Goal: Task Accomplishment & Management: Use online tool/utility

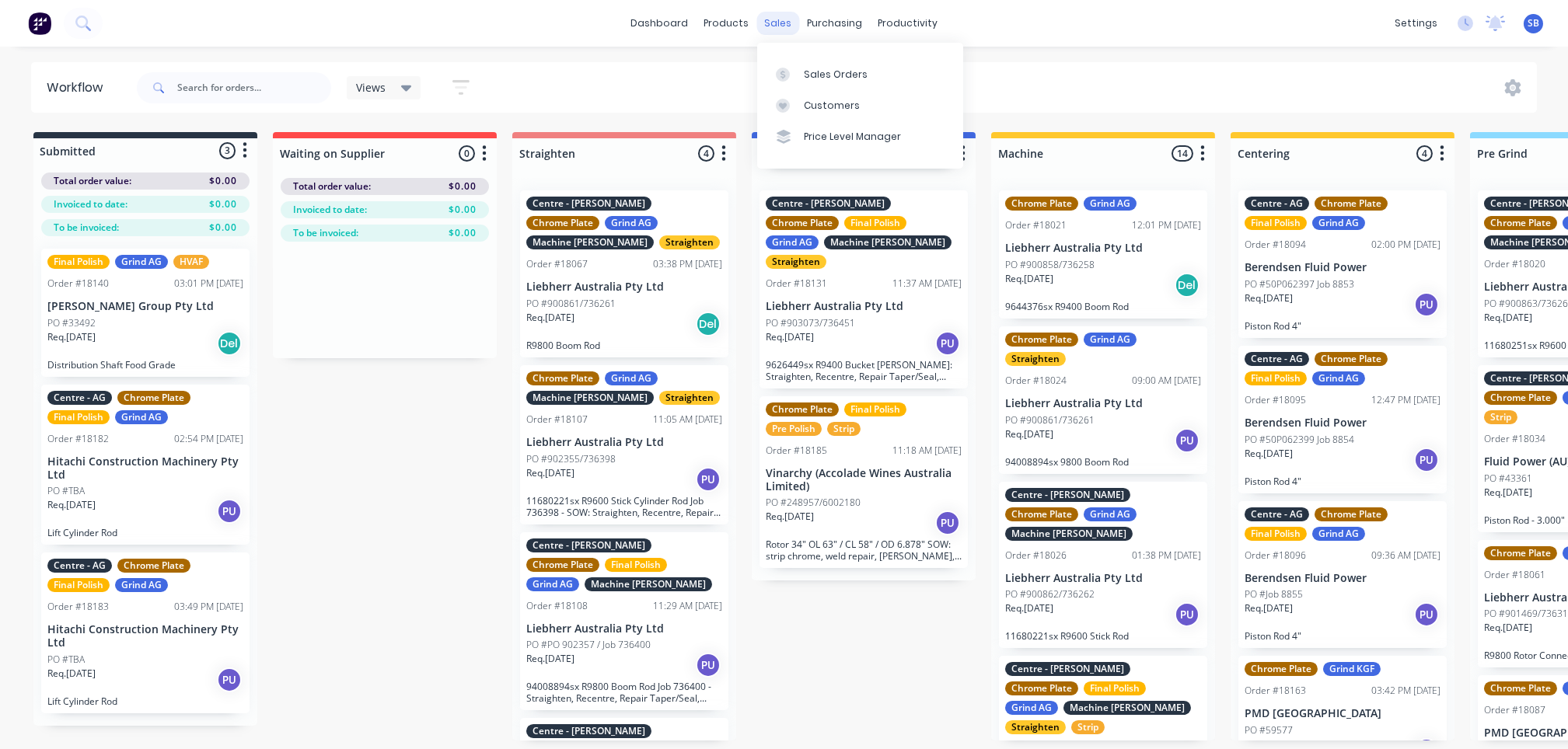
click at [778, 28] on div "sales" at bounding box center [777, 23] width 42 height 23
click at [823, 73] on div "Sales Orders" at bounding box center [836, 75] width 64 height 14
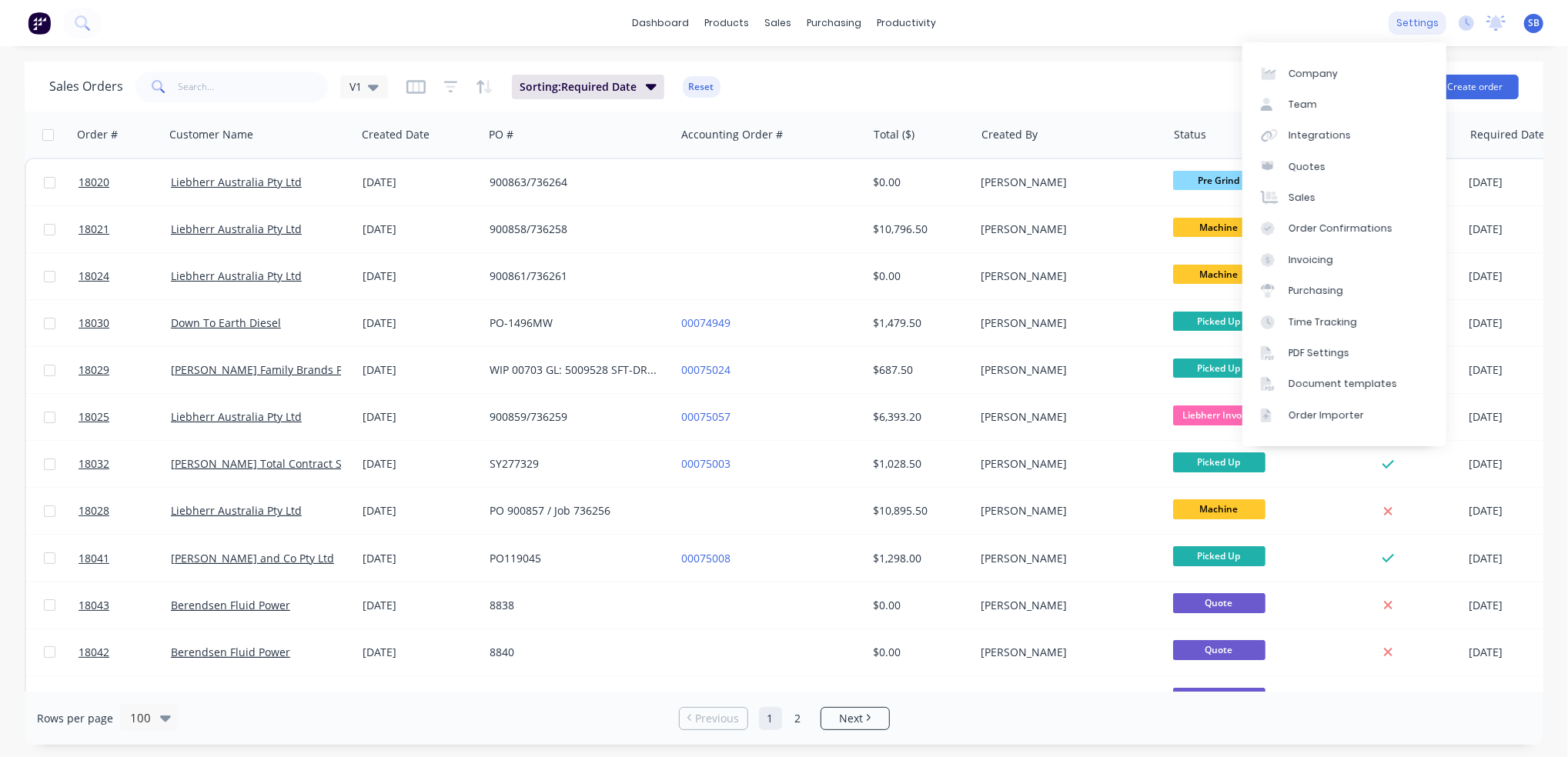
click at [1420, 21] on div "settings" at bounding box center [1417, 22] width 58 height 23
click at [1344, 224] on div "Order Confirmations" at bounding box center [1340, 228] width 104 height 14
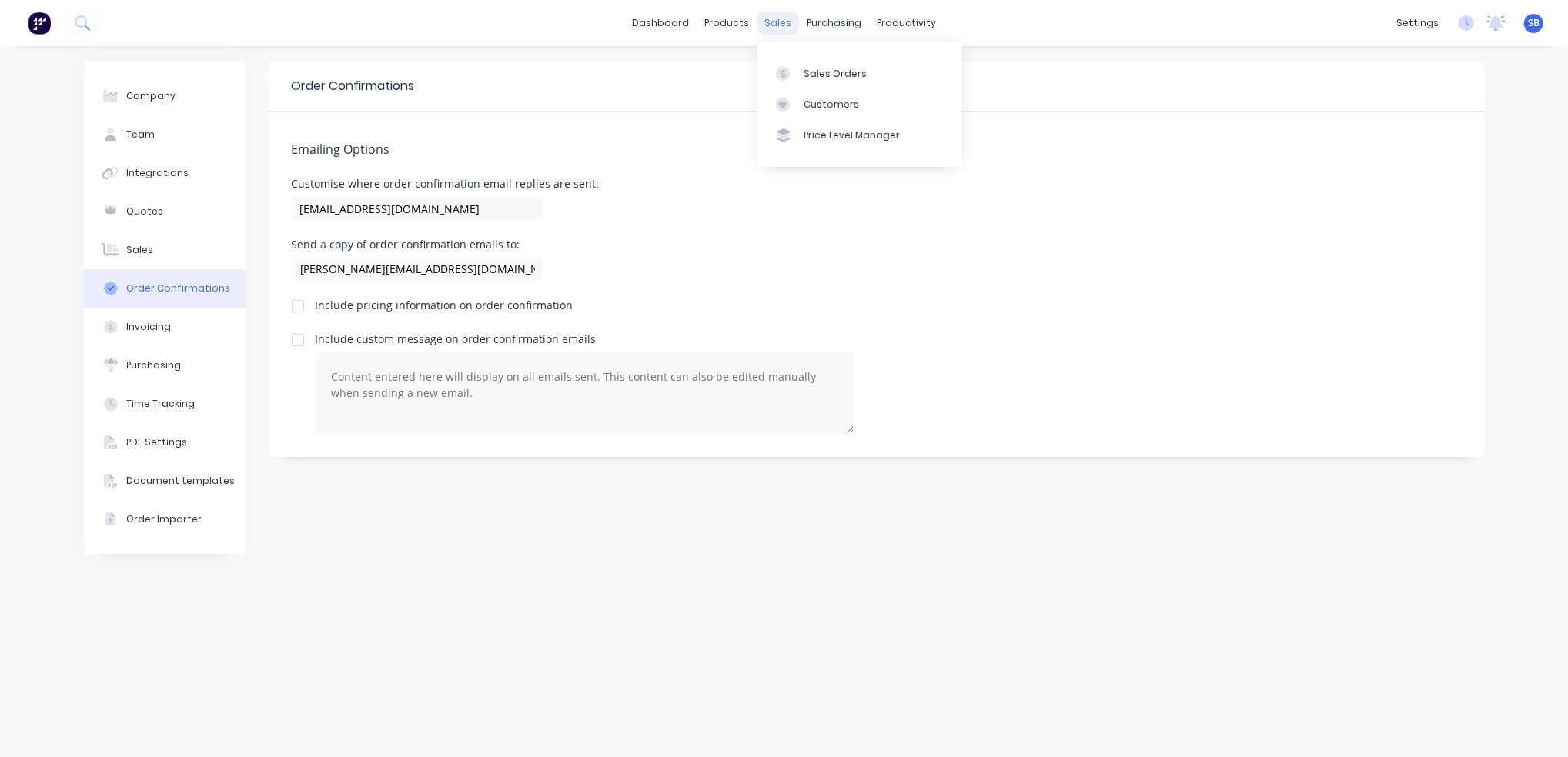
click at [778, 25] on div "sales" at bounding box center [777, 22] width 42 height 23
click at [818, 75] on div "Sales Orders" at bounding box center [835, 74] width 64 height 14
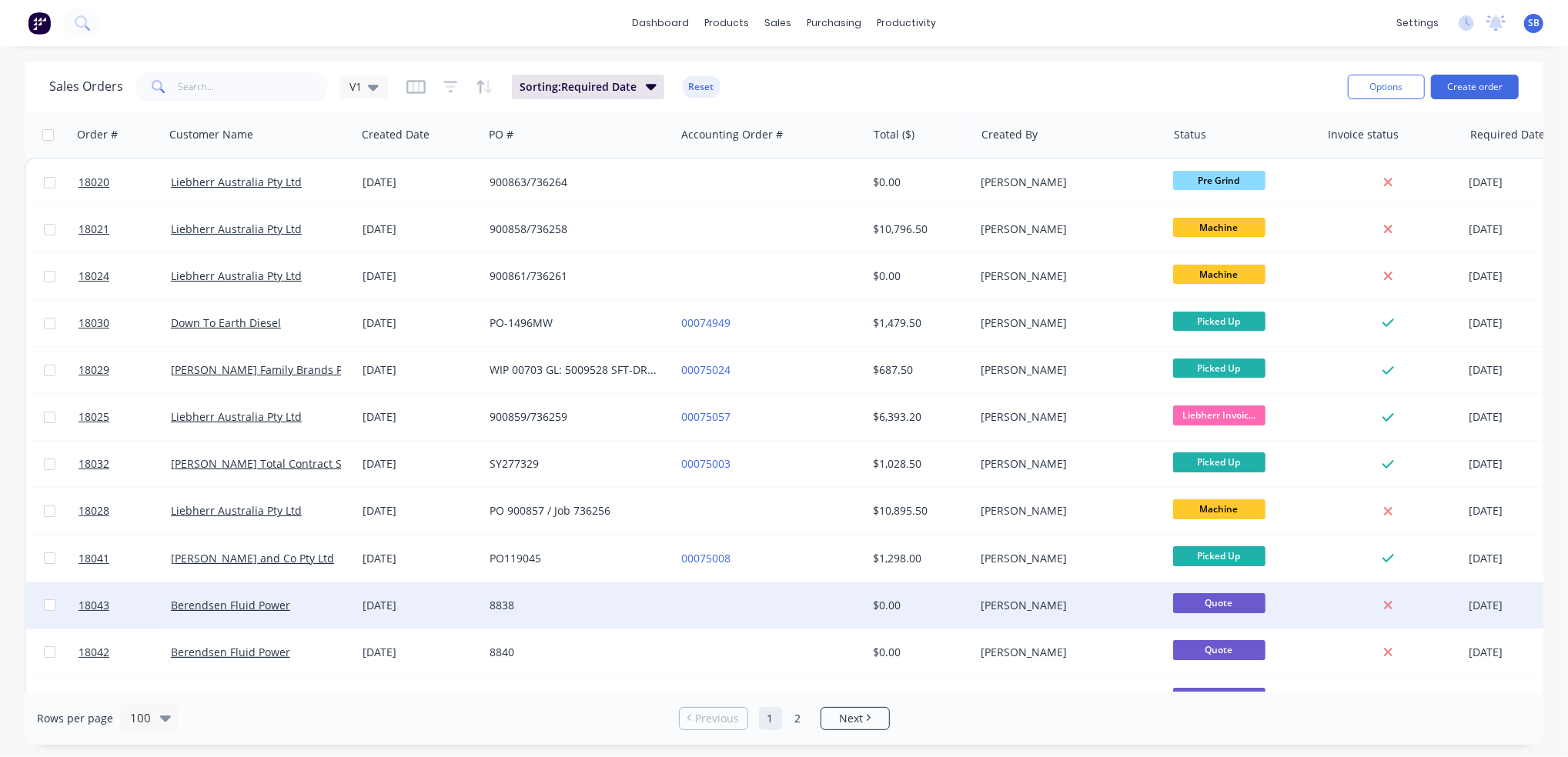
click at [842, 607] on div at bounding box center [770, 606] width 191 height 46
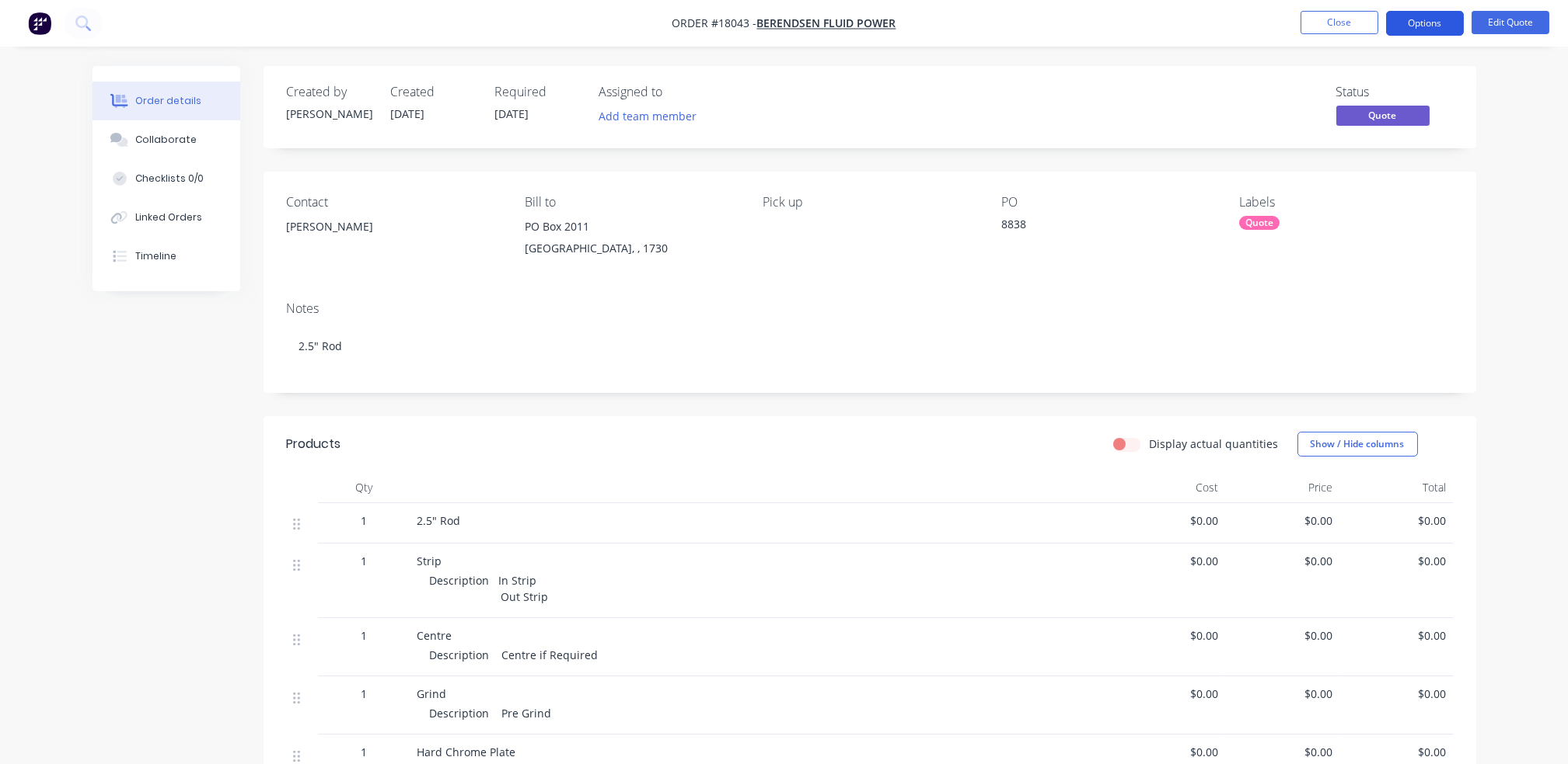
click at [1409, 24] on button "Options" at bounding box center [1425, 23] width 78 height 25
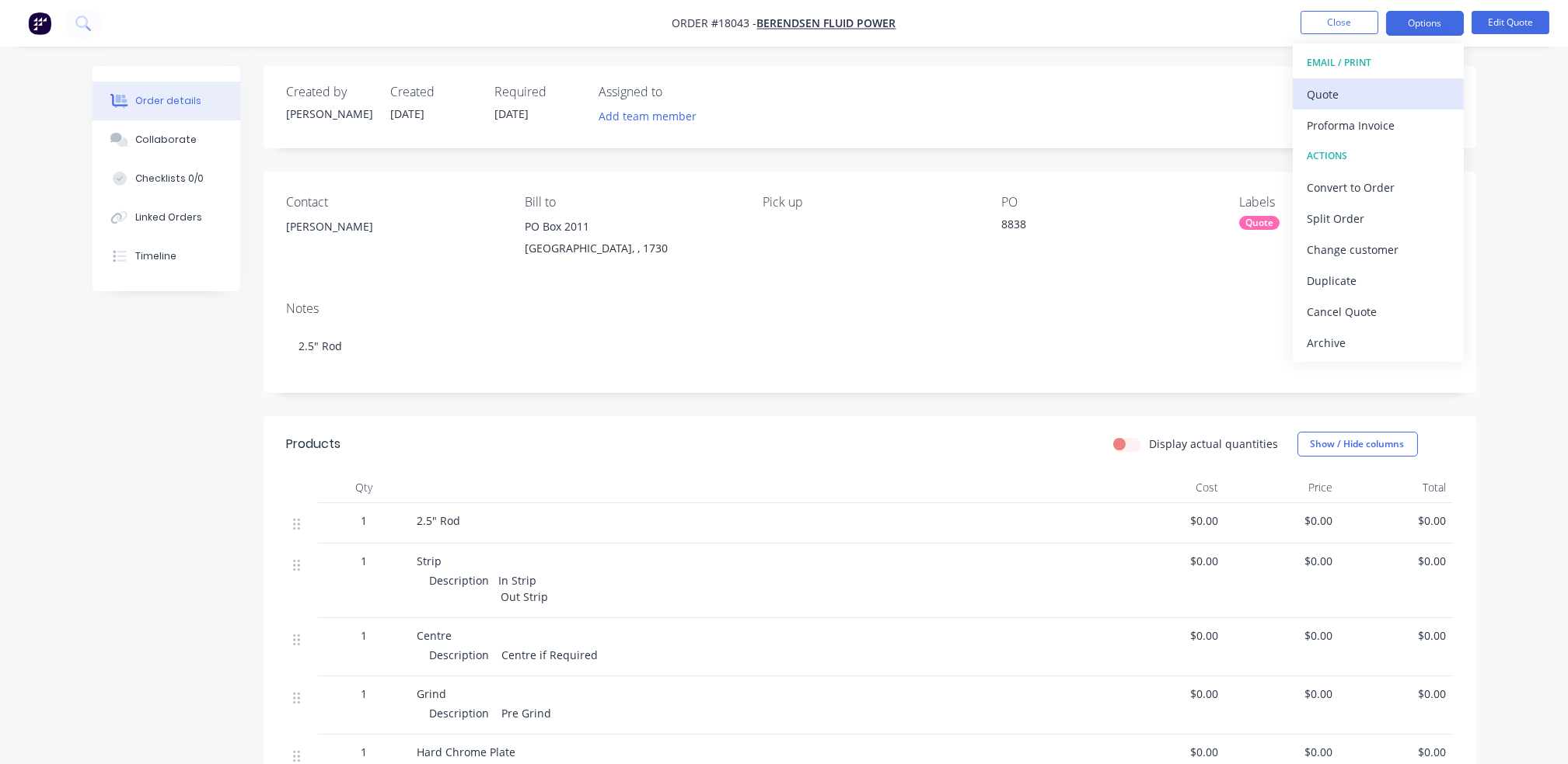
click at [1389, 94] on div "Quote" at bounding box center [1377, 94] width 143 height 23
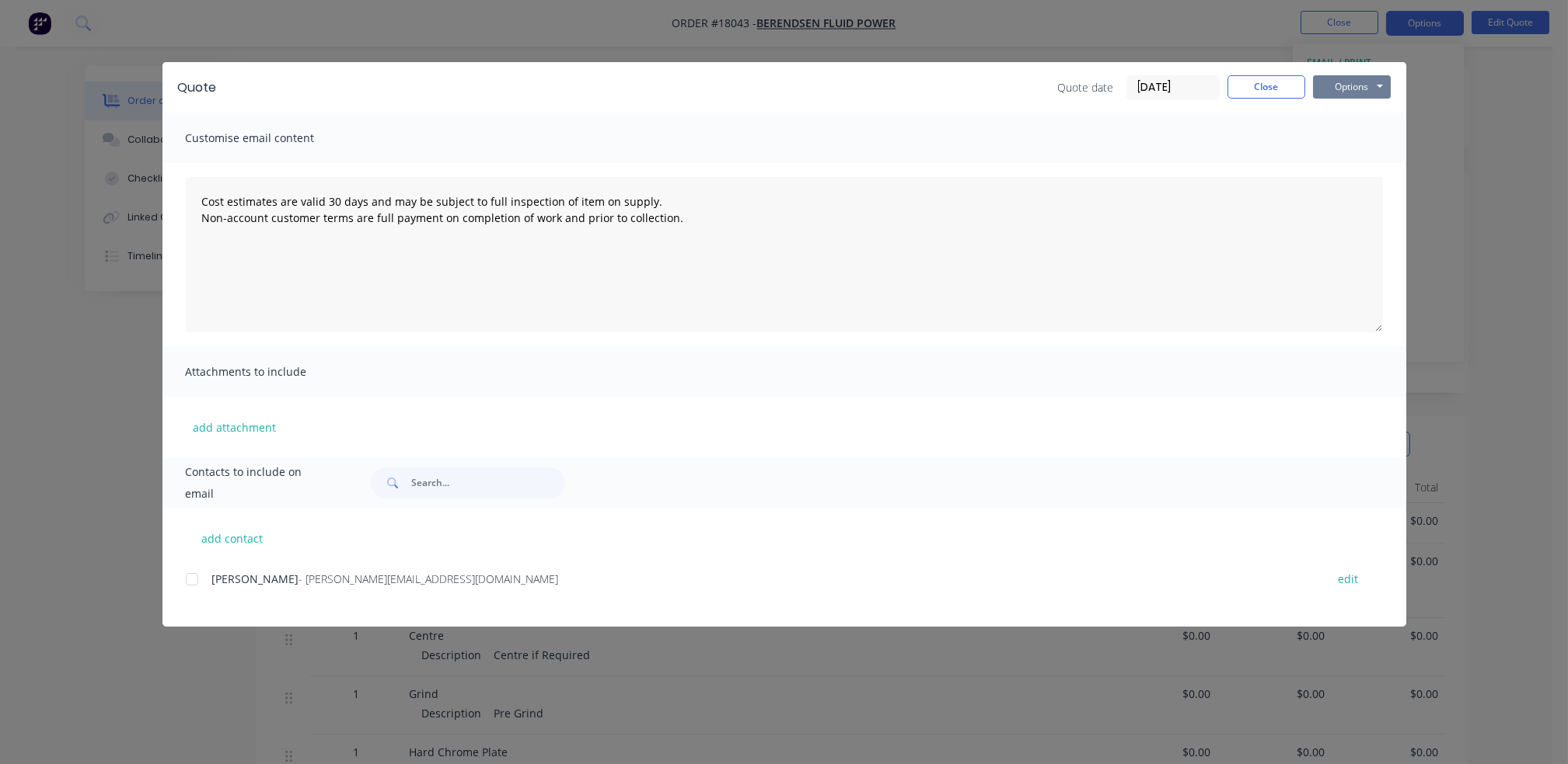
click at [1377, 94] on button "Options" at bounding box center [1351, 87] width 78 height 23
click at [275, 530] on button "add contact" at bounding box center [232, 538] width 94 height 23
type textarea "Cost estimates are valid 30 days and may be subject to full inspection of item …"
select select "AU"
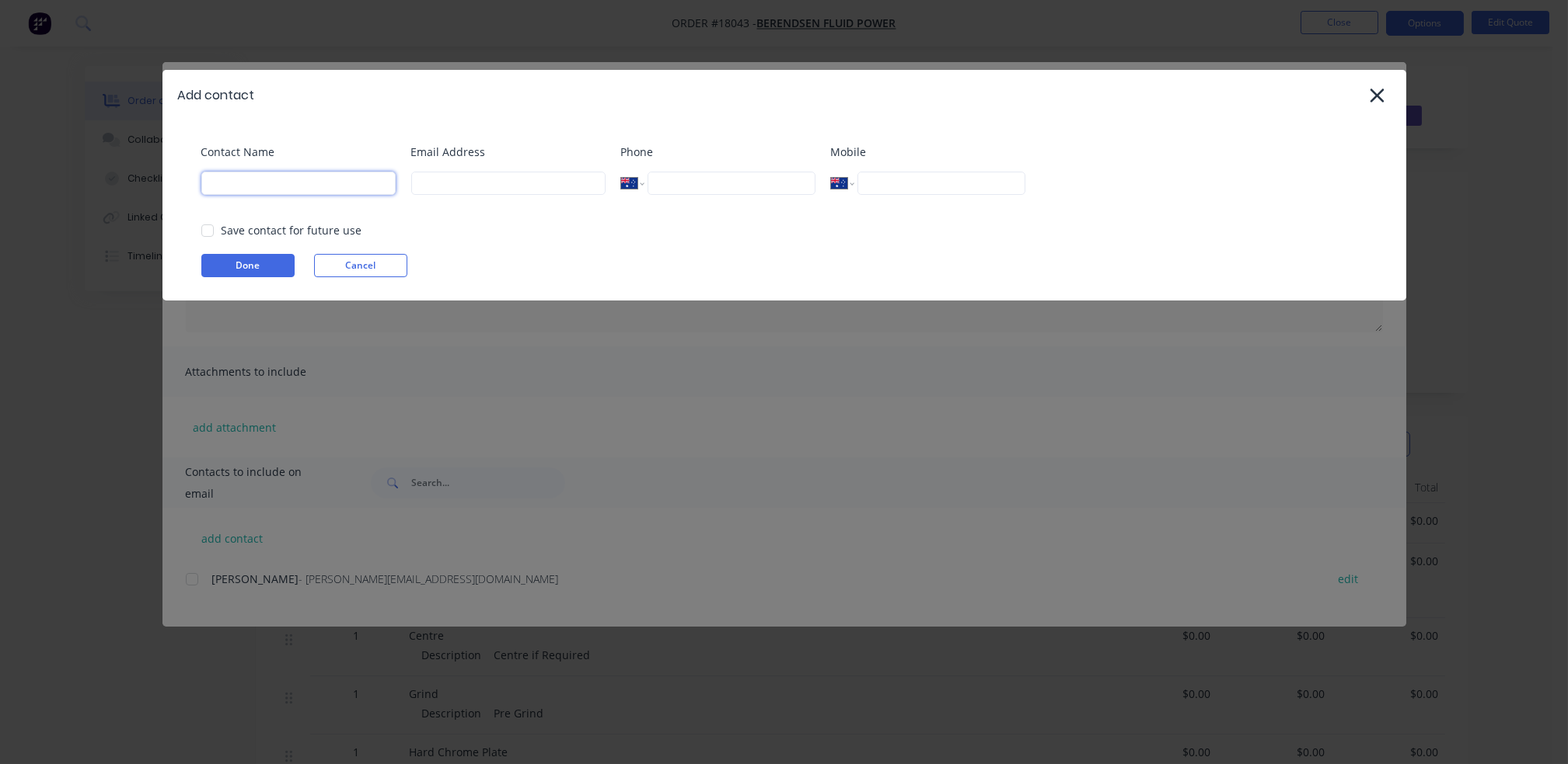
click at [286, 192] on input at bounding box center [298, 183] width 194 height 23
type input "[PERSON_NAME]"
type input "[EMAIL_ADDRESS][DOMAIN_NAME]"
type input "0402 334 265"
click at [267, 259] on button "Done" at bounding box center [248, 265] width 94 height 23
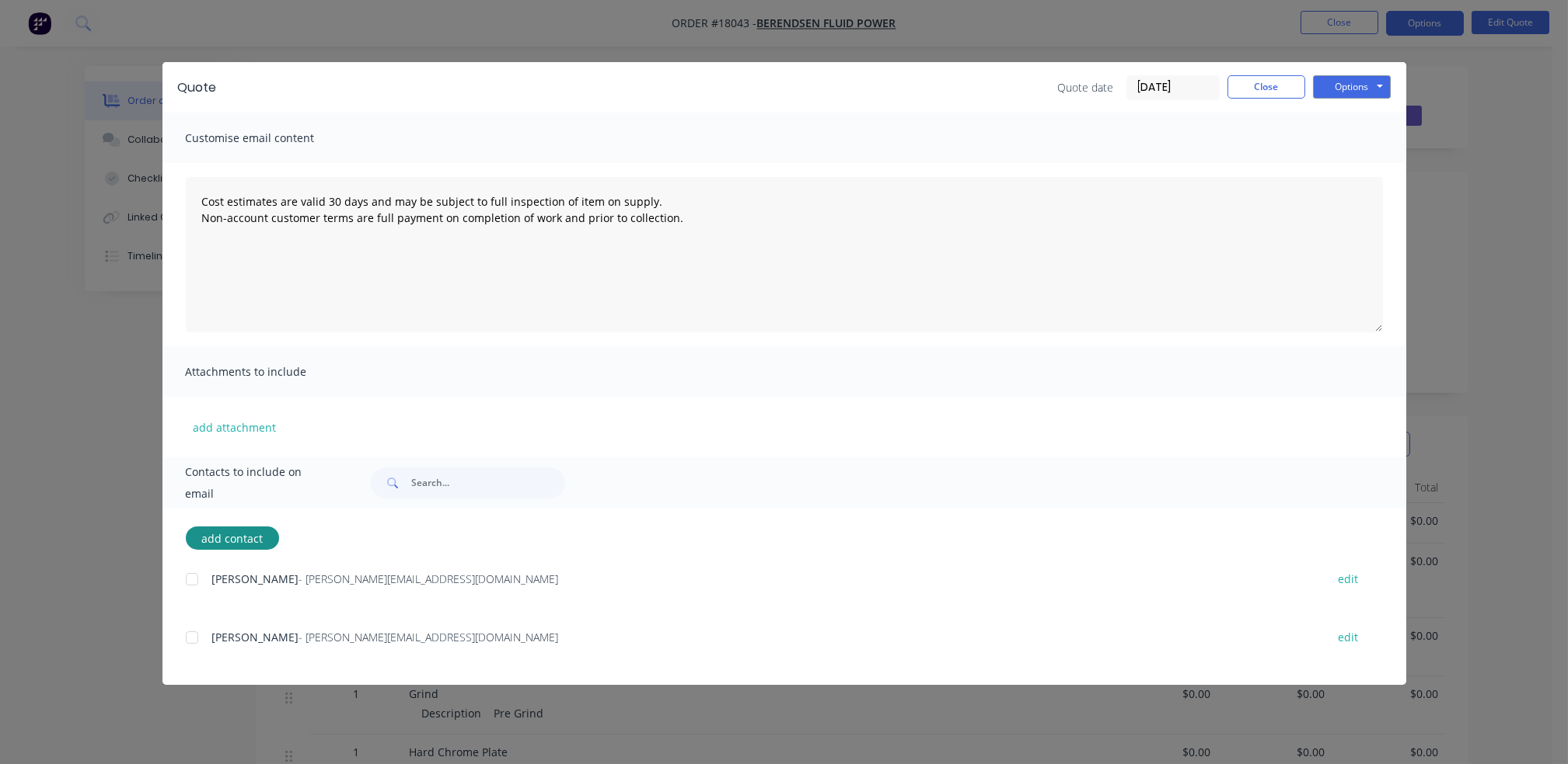
click at [192, 638] on div at bounding box center [192, 638] width 31 height 31
click at [1337, 87] on button "Options" at bounding box center [1351, 87] width 78 height 23
click at [1363, 165] on button "Email" at bounding box center [1362, 166] width 100 height 26
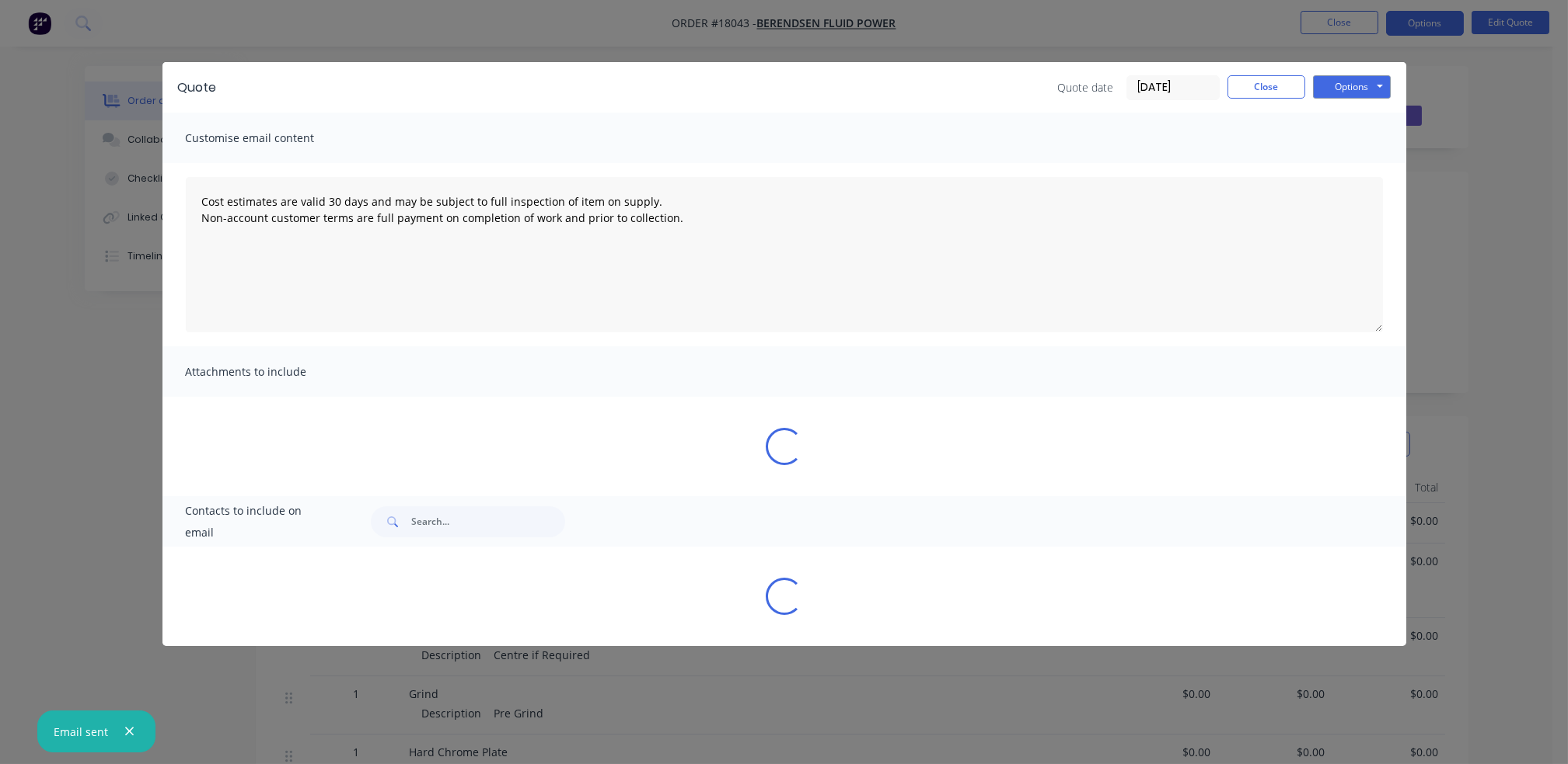
type textarea "Cost estimates are valid 30 days and may be subject to full inspection of item …"
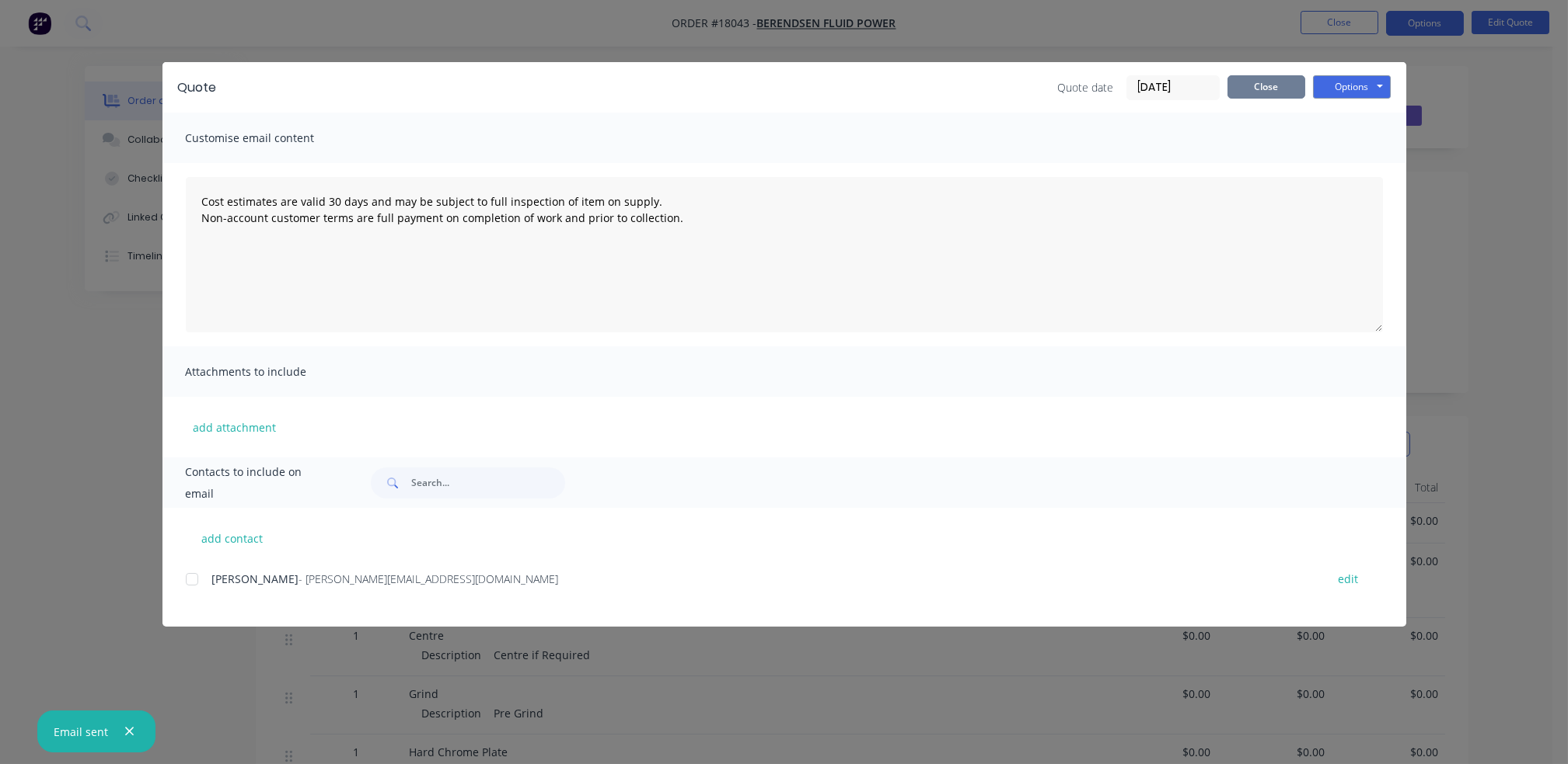
click at [1282, 91] on button "Close" at bounding box center [1266, 87] width 78 height 23
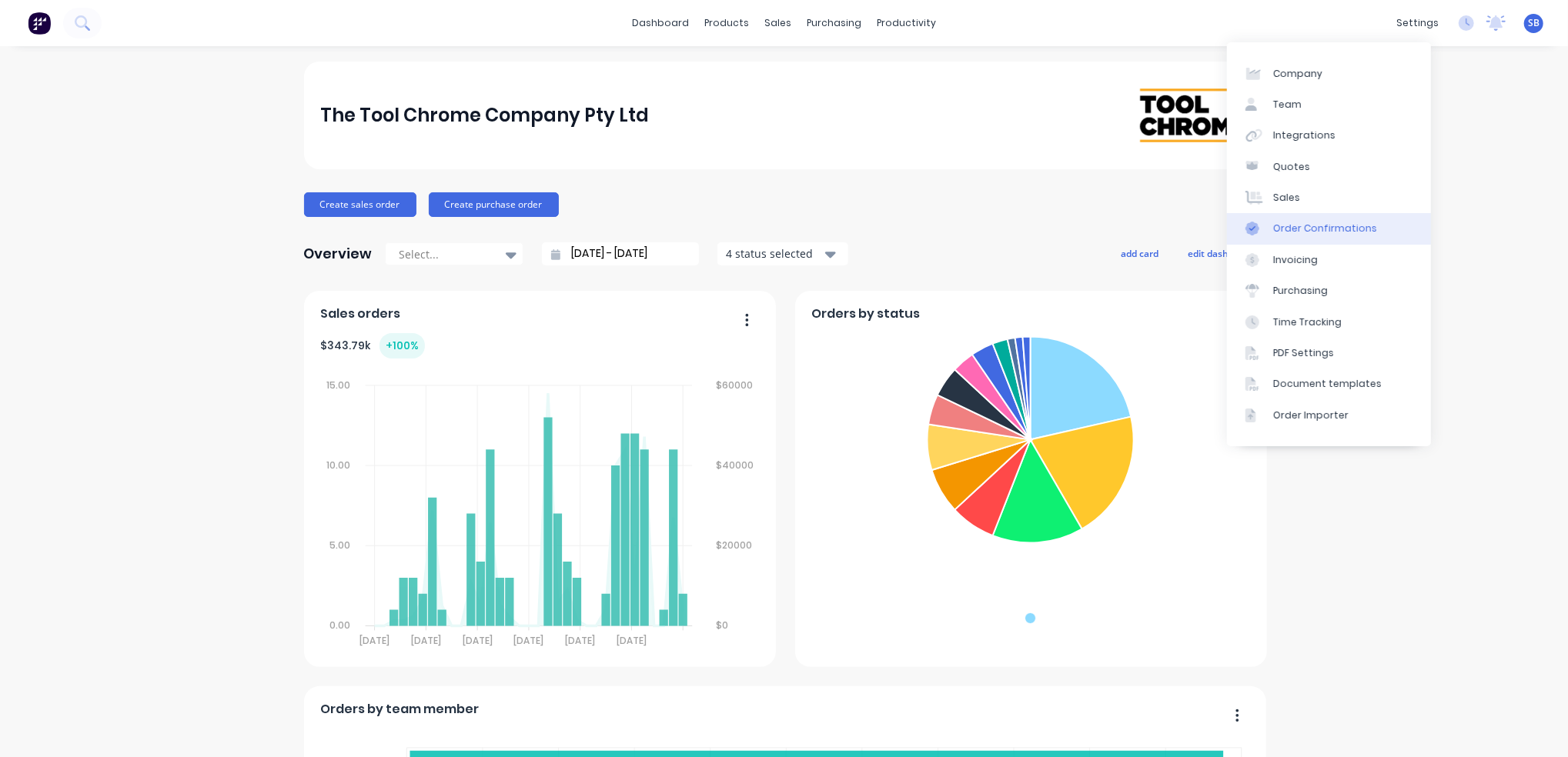
click at [1296, 221] on div "Order Confirmations" at bounding box center [1324, 228] width 104 height 14
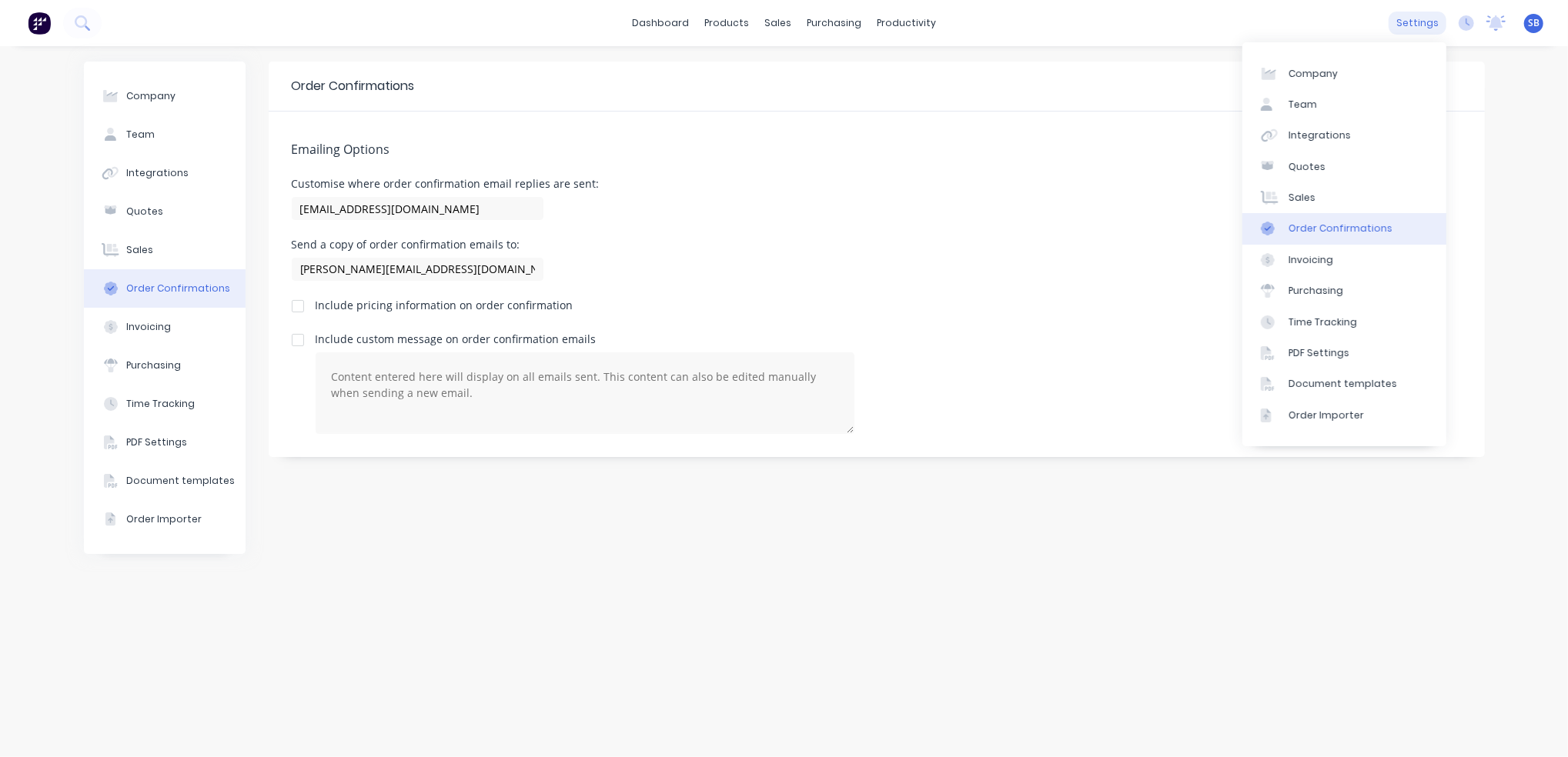
click at [1419, 27] on div "settings" at bounding box center [1417, 22] width 58 height 23
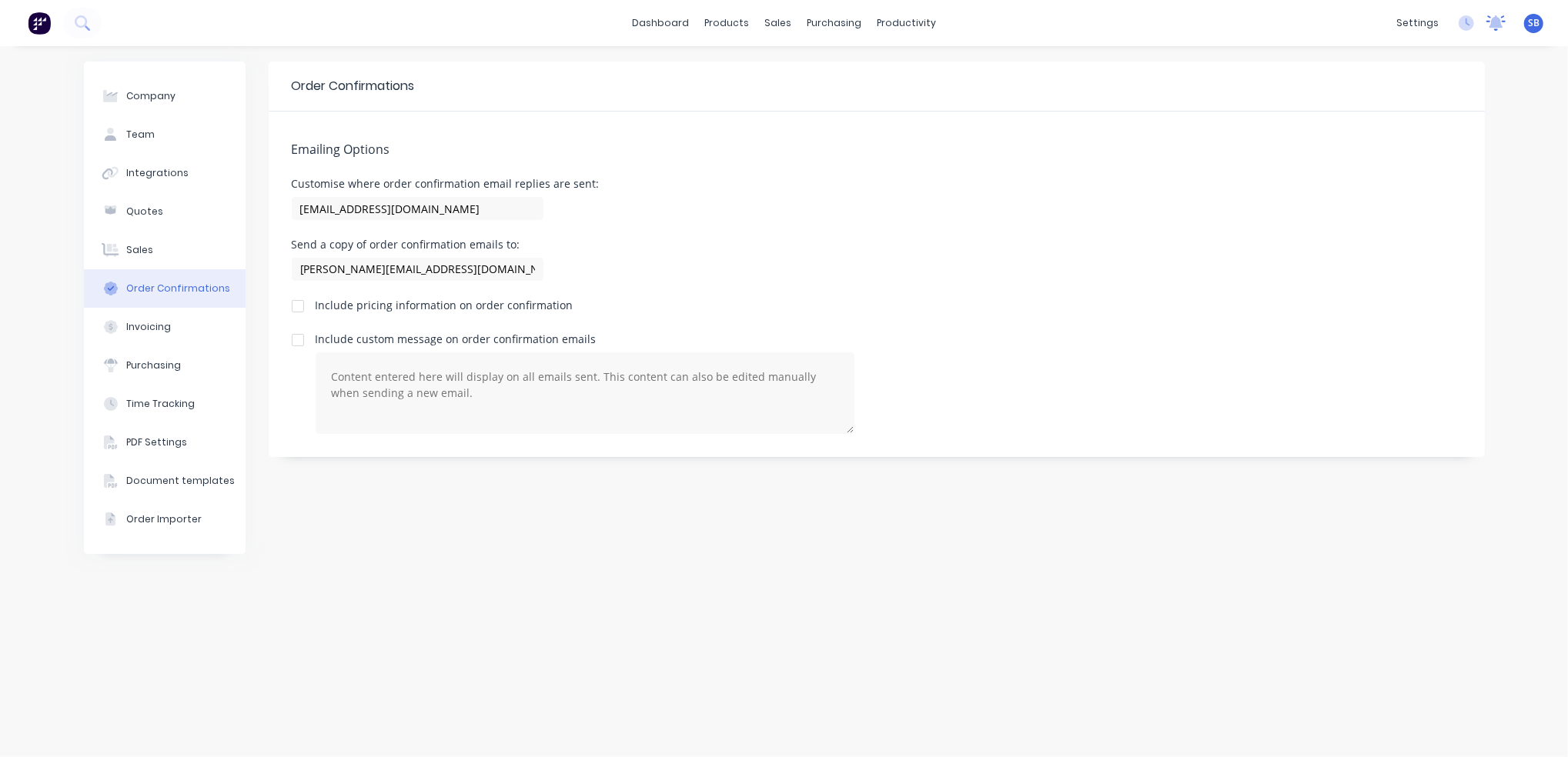
click at [1496, 23] on icon at bounding box center [1496, 21] width 14 height 12
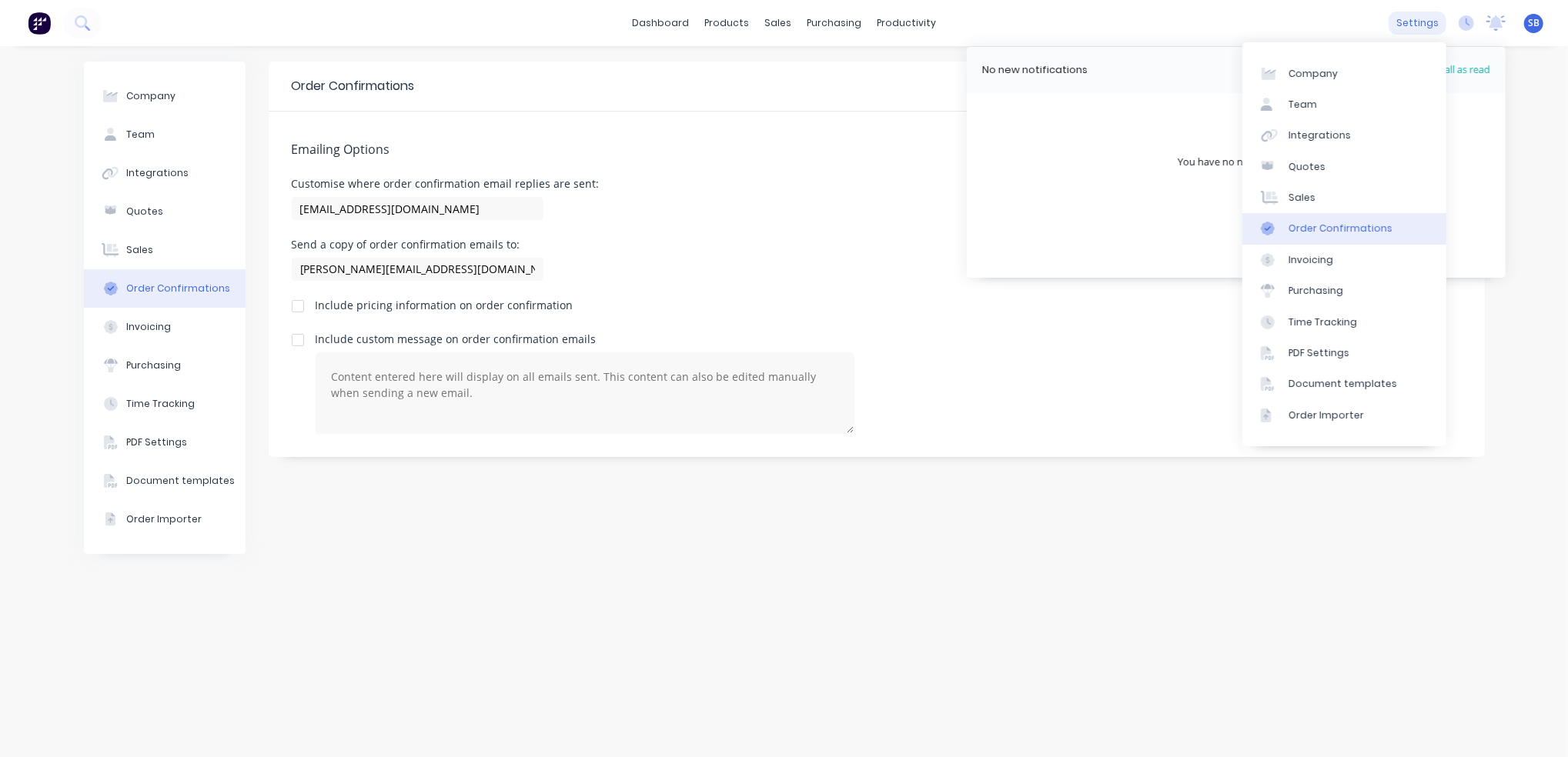
click at [1430, 20] on div "settings" at bounding box center [1417, 22] width 58 height 23
